Goal: Find specific page/section: Find specific page/section

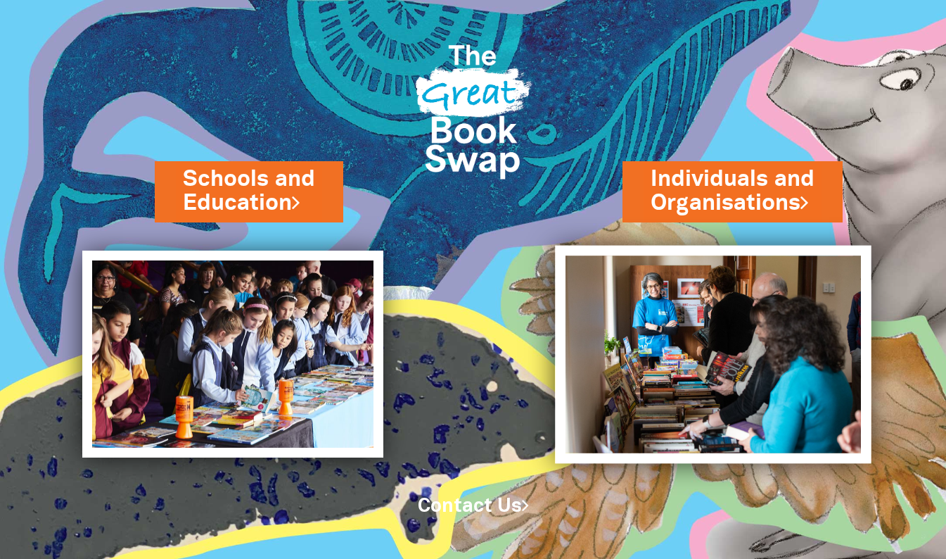
click at [711, 301] on img at bounding box center [713, 354] width 317 height 218
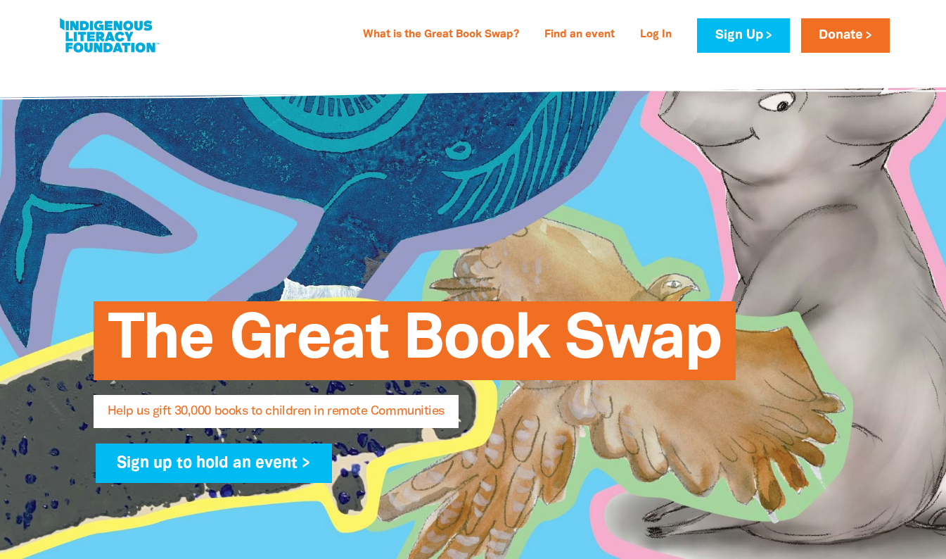
select select "AU"
click at [578, 34] on link "Find an event" at bounding box center [579, 35] width 87 height 23
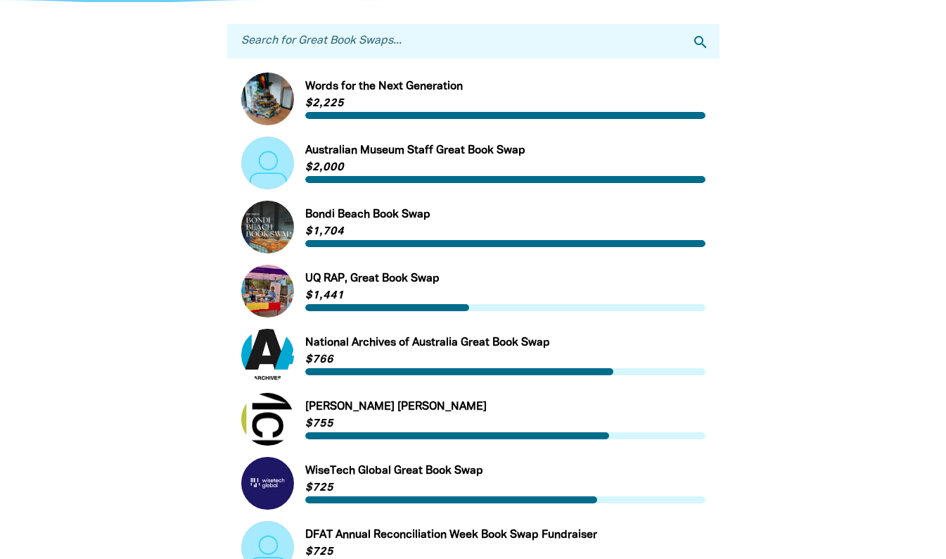
scroll to position [70, 0]
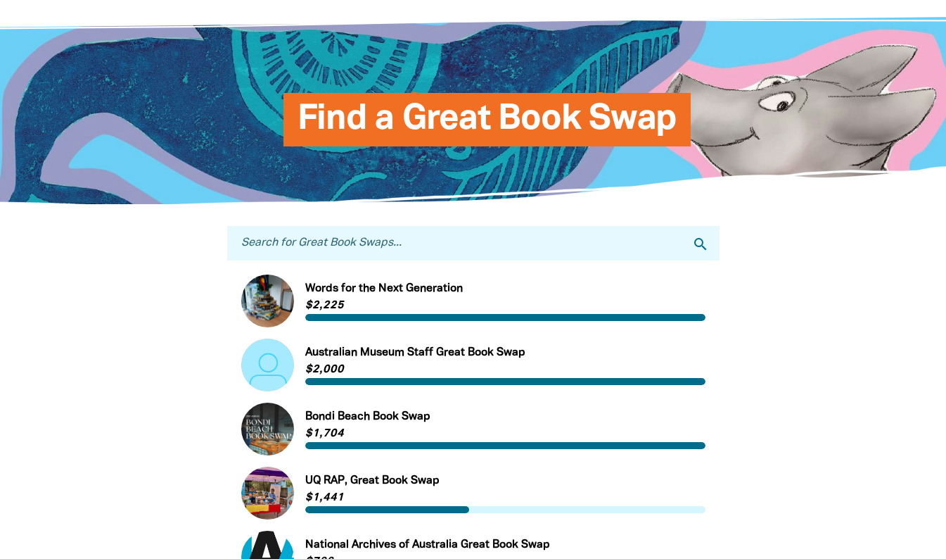
click at [367, 248] on input "Search for Great Book Swaps..." at bounding box center [473, 243] width 493 height 34
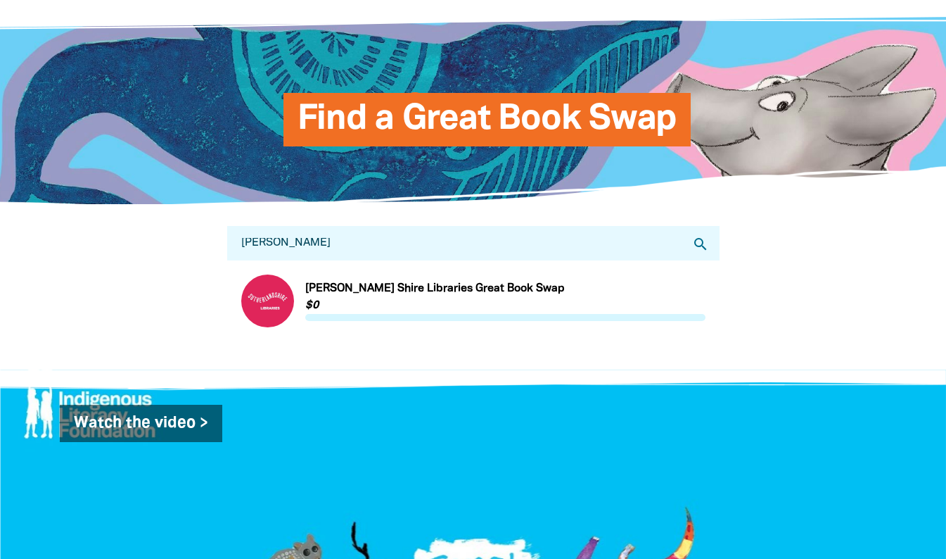
type input "[PERSON_NAME]"
click at [417, 288] on link "Link to [PERSON_NAME] Shire Libraries Great Book Swap" at bounding box center [473, 300] width 464 height 53
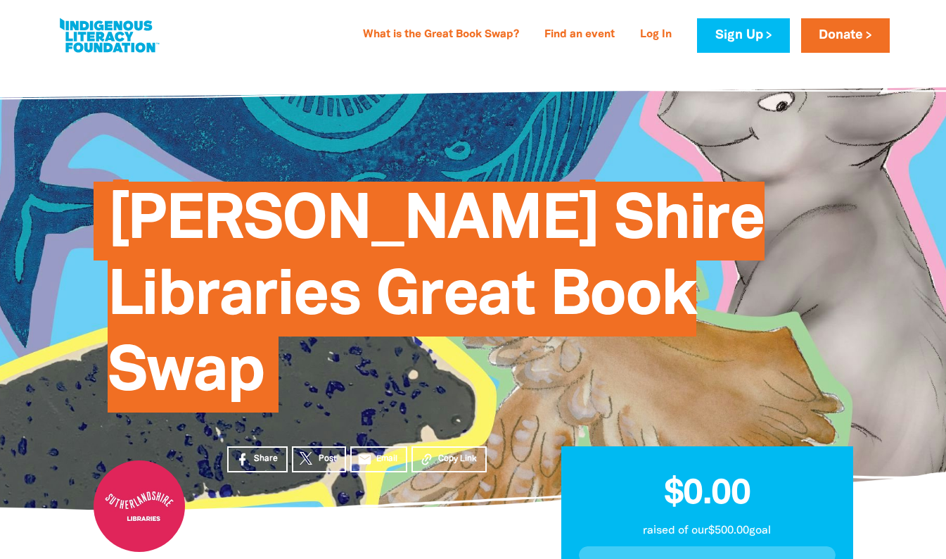
click at [111, 39] on link at bounding box center [109, 35] width 106 height 43
select select "AU"
